Goal: Task Accomplishment & Management: Manage account settings

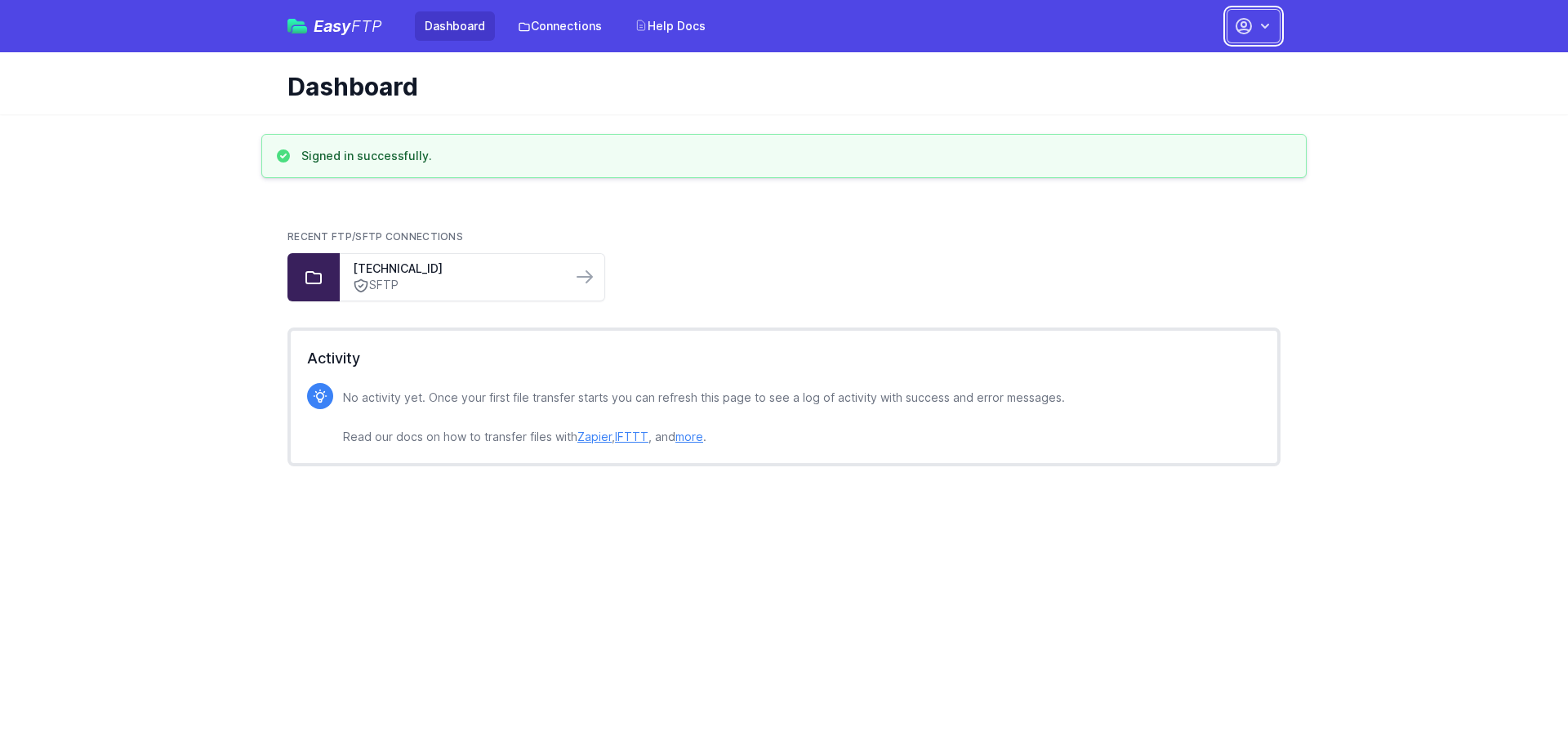
click at [1267, 27] on icon "button" at bounding box center [1265, 26] width 16 height 16
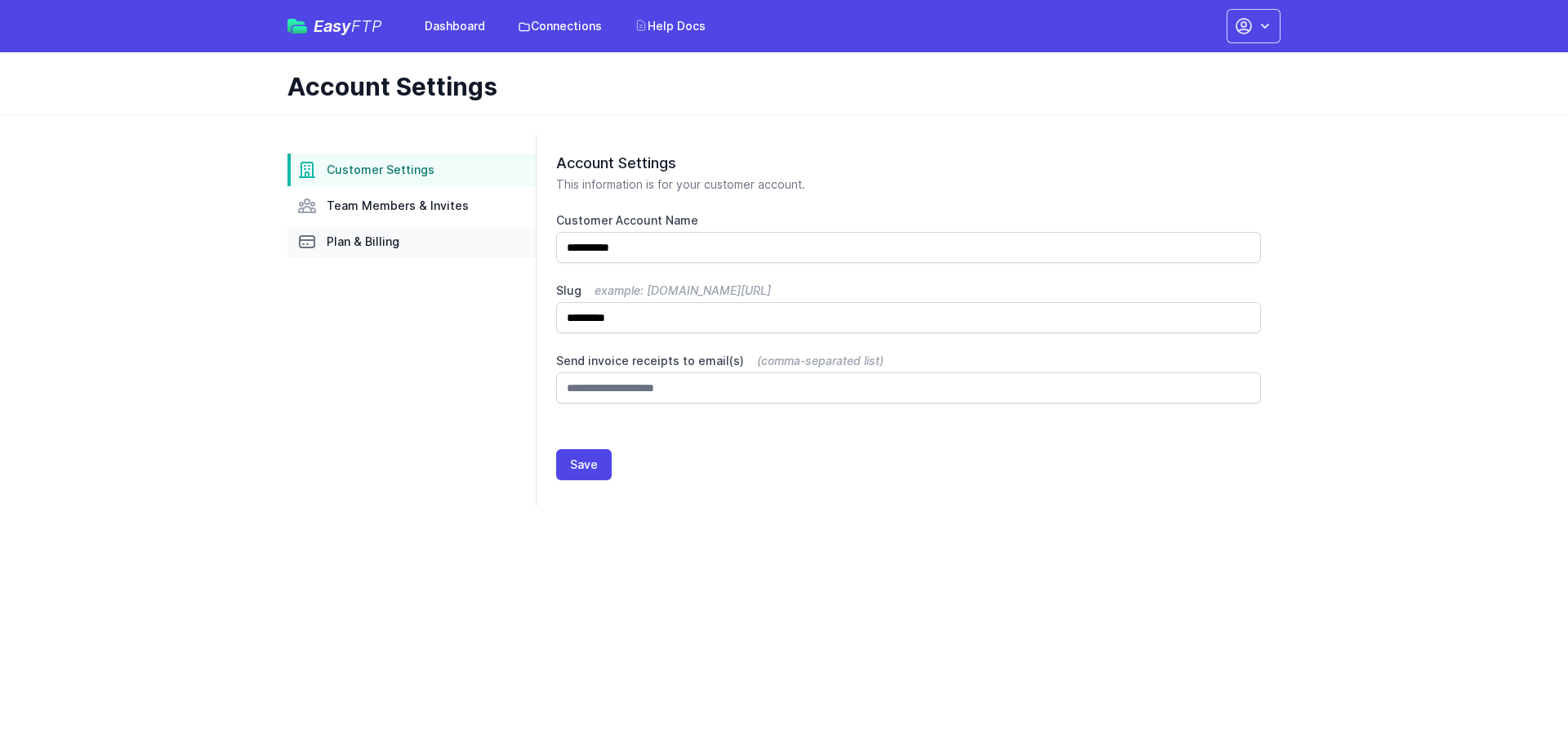
click at [362, 246] on span "Plan & Billing" at bounding box center [363, 242] width 73 height 16
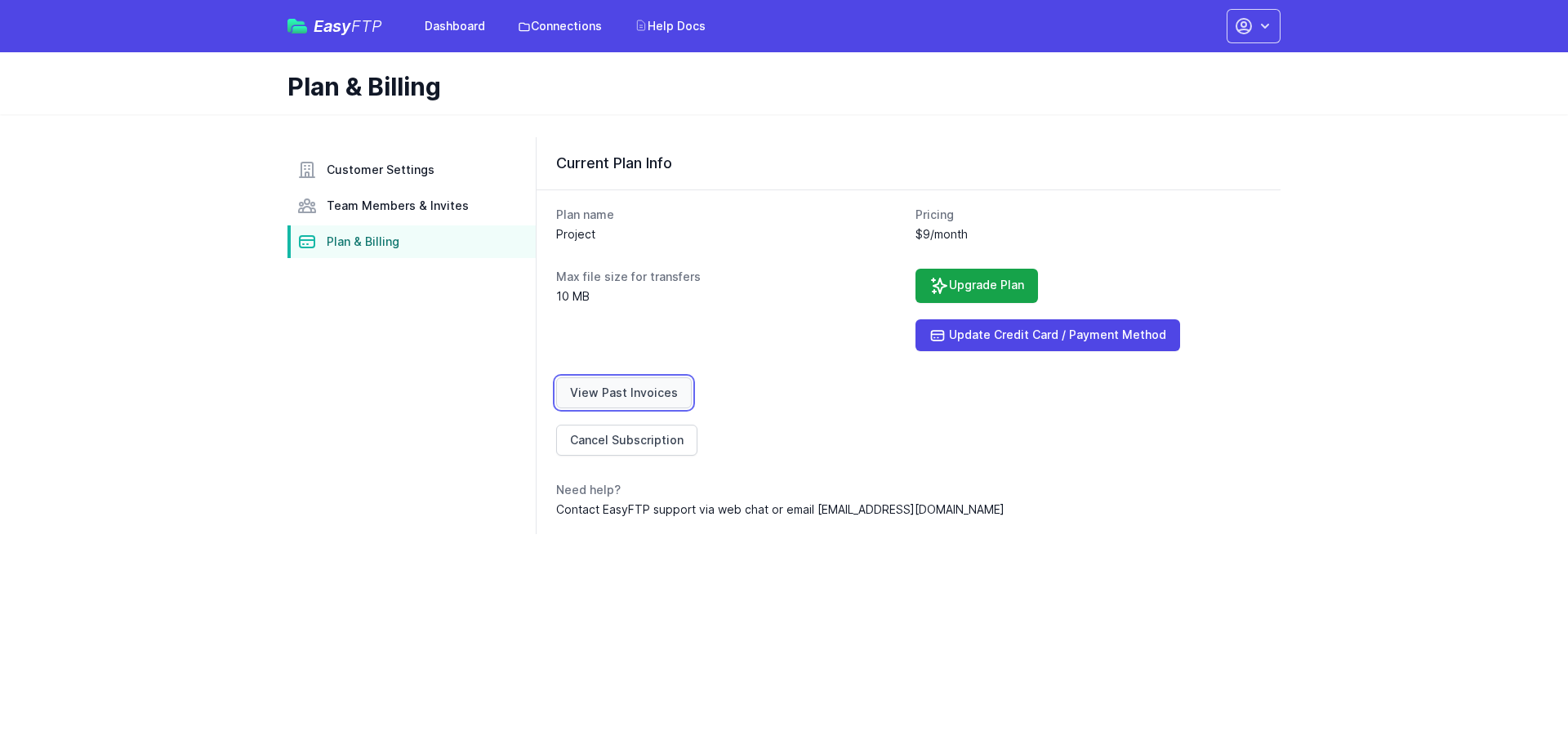
click at [641, 389] on link "View Past Invoices" at bounding box center [624, 393] width 136 height 31
